Goal: Information Seeking & Learning: Find specific fact

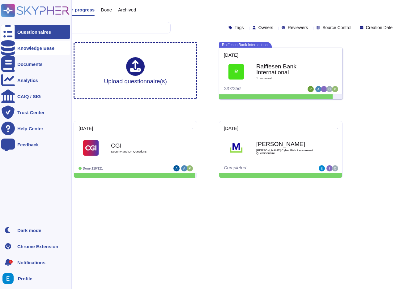
click at [31, 51] on div "Knowledge Base" at bounding box center [35, 48] width 69 height 14
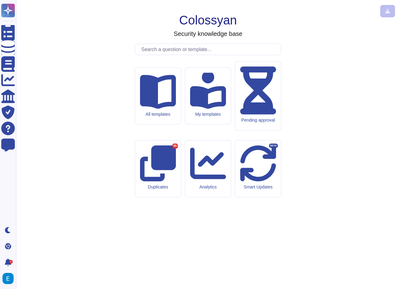
click at [200, 55] on input "text" at bounding box center [209, 49] width 143 height 11
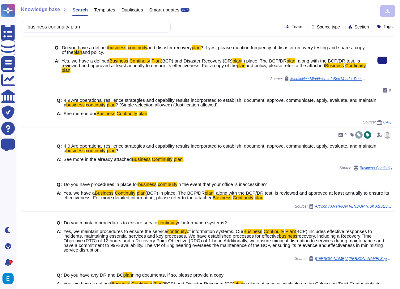
click at [194, 63] on span ", along with the BCP/DR test, is reviewed and approved at least annually to ens…" at bounding box center [211, 63] width 299 height 10
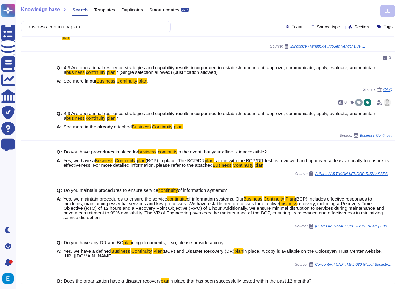
scroll to position [33, 0]
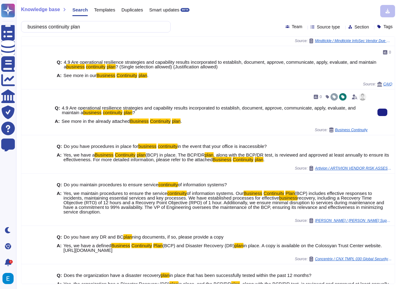
click at [169, 122] on mark "Continuity" at bounding box center [160, 121] width 21 height 5
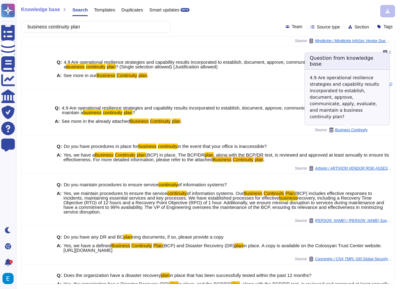
click at [344, 129] on span "Business Continuity" at bounding box center [351, 130] width 32 height 4
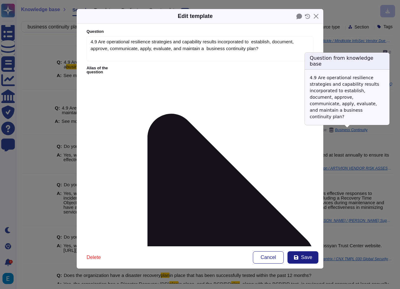
type textarea "4.9 Are operational resilience strategies and capability results incorporated t…"
type textarea "See more in the already attached Business Continuity plan."
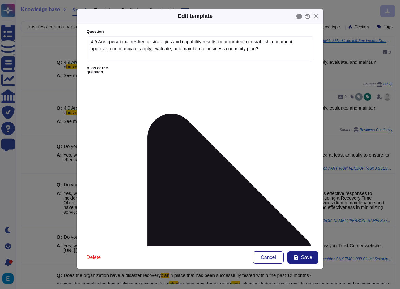
scroll to position [54, 0]
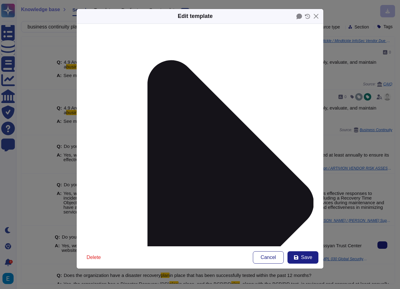
click at [269, 253] on button "Cancel" at bounding box center [268, 257] width 31 height 12
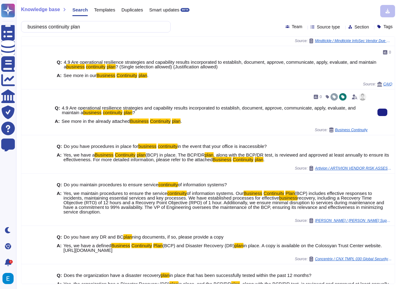
click at [180, 118] on div "Q: 4.9 Are operational resilience strategies and capability results incorporate…" at bounding box center [211, 115] width 313 height 26
click at [260, 112] on span "4.9 Are operational resilience strategies and capability results incorporated t…" at bounding box center [215, 110] width 306 height 9
click at [355, 129] on span "Business Continuity" at bounding box center [351, 130] width 32 height 4
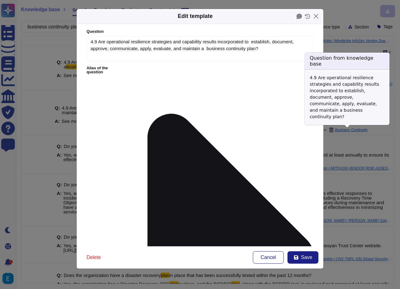
type textarea "4.9 Are operational resilience strategies and capability results incorporated t…"
type textarea "See more in the already attached Business Continuity plan."
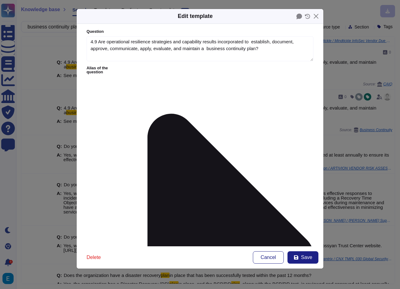
scroll to position [0, 0]
click at [315, 13] on button "Close" at bounding box center [317, 16] width 10 height 10
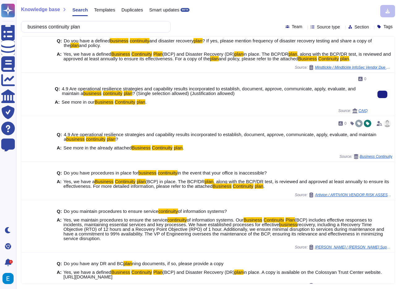
scroll to position [6, 0]
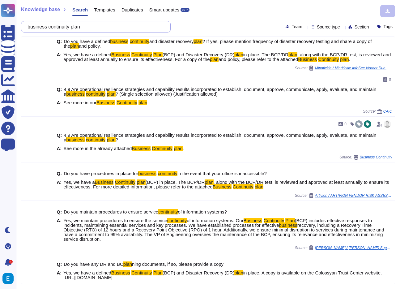
click at [90, 29] on input "business continuity plan" at bounding box center [94, 26] width 140 height 11
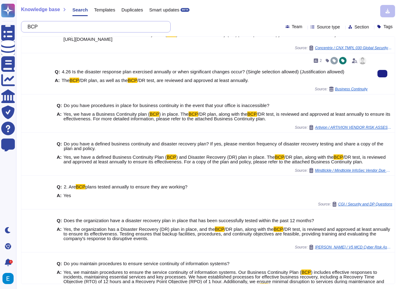
scroll to position [26, 0]
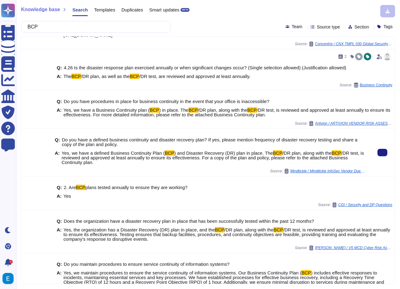
type input "BCP"
click at [222, 159] on span "/DR test, is reviewed and approved at least annually to ensure its effectivenes…" at bounding box center [213, 157] width 303 height 15
click at [315, 172] on span "Mindtickle / Mindtickle InfoSec Vendor Due Diligence Questionnaire (1)" at bounding box center [329, 171] width 77 height 4
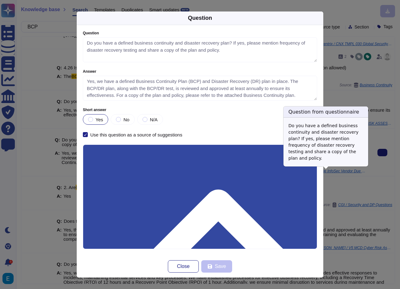
type textarea "Do you have a defined business continuity and disaster recovery plan? If yes, p…"
type textarea "Yes, we have a defined Business Continuity Plan (BCP) and Disaster Recovery (DR…"
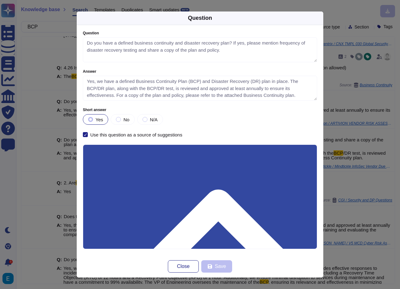
scroll to position [1, 0]
click at [182, 266] on span "Close" at bounding box center [183, 266] width 13 height 5
